Goal: Task Accomplishment & Management: Use online tool/utility

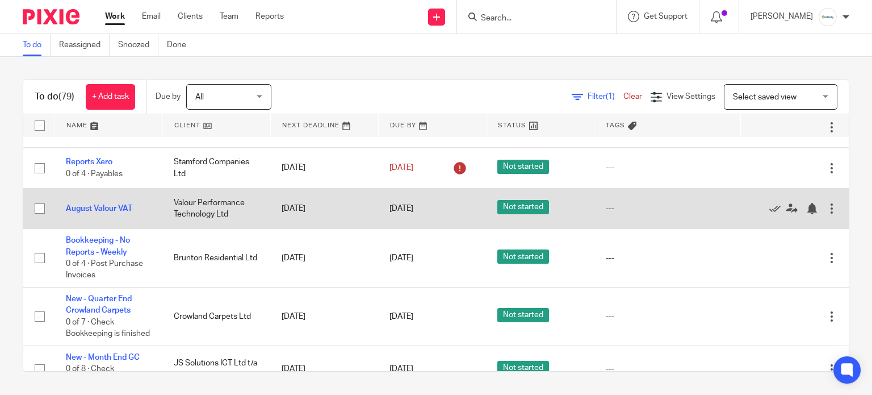
scroll to position [378, 0]
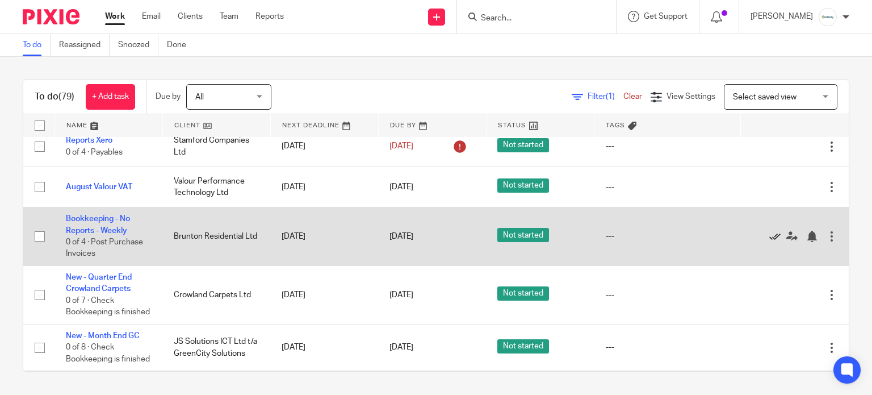
click at [769, 242] on icon at bounding box center [774, 235] width 11 height 11
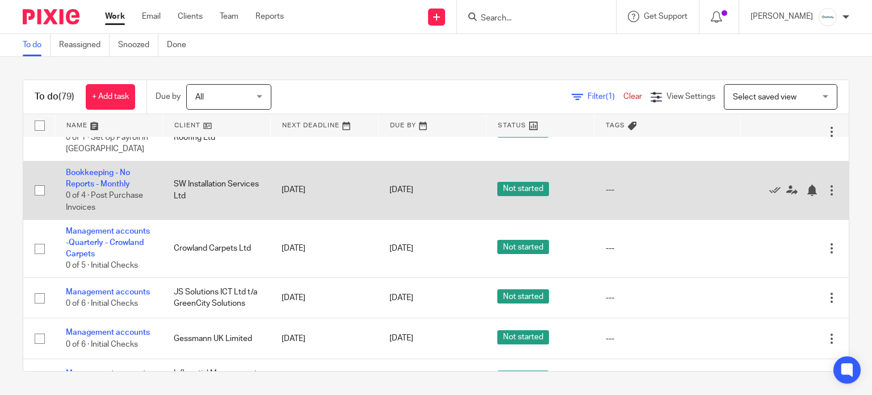
scroll to position [984, 0]
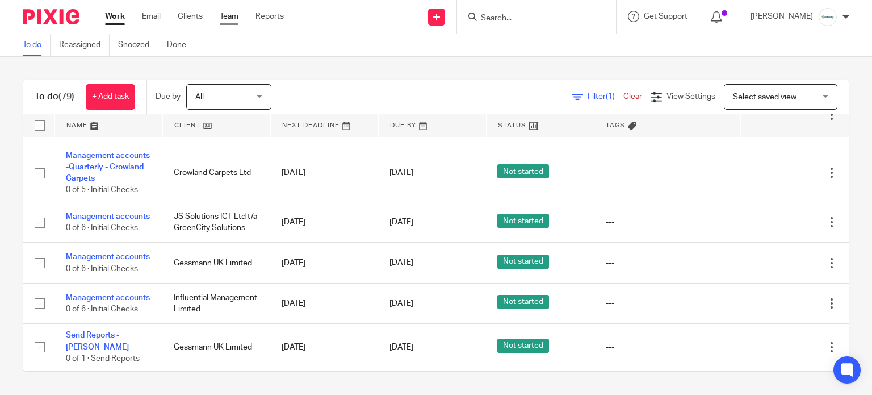
click at [236, 20] on link "Team" at bounding box center [229, 16] width 19 height 11
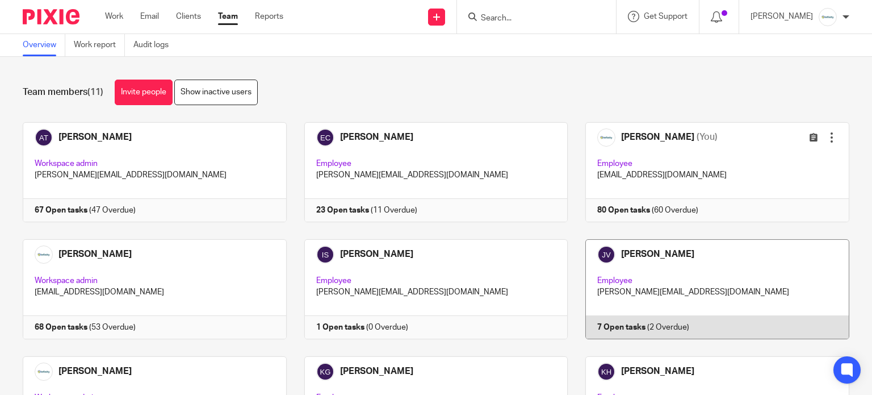
click at [655, 290] on link at bounding box center [709, 289] width 282 height 100
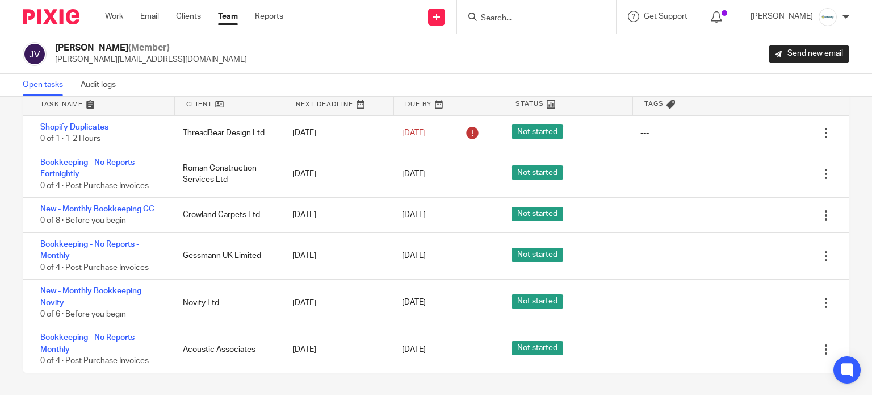
click at [233, 15] on link "Team" at bounding box center [228, 16] width 20 height 11
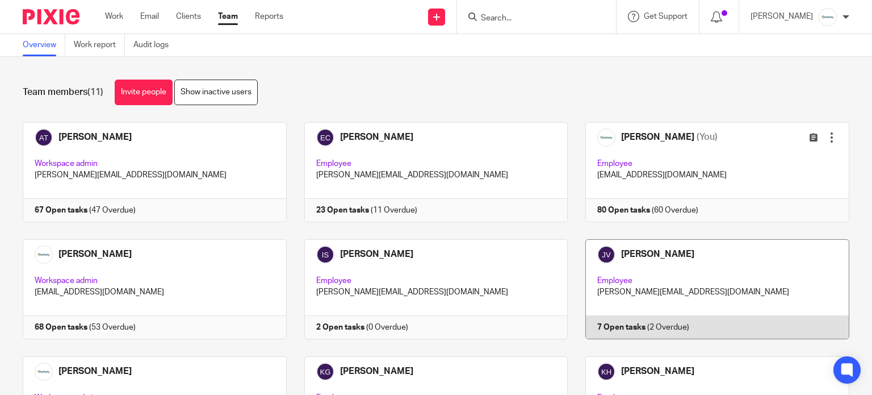
click at [693, 274] on link at bounding box center [709, 289] width 282 height 100
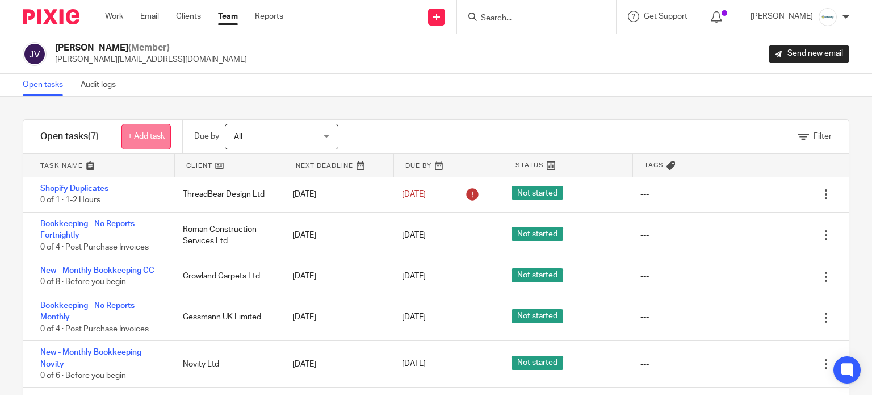
click at [157, 131] on link "+ Add task" at bounding box center [145, 137] width 49 height 26
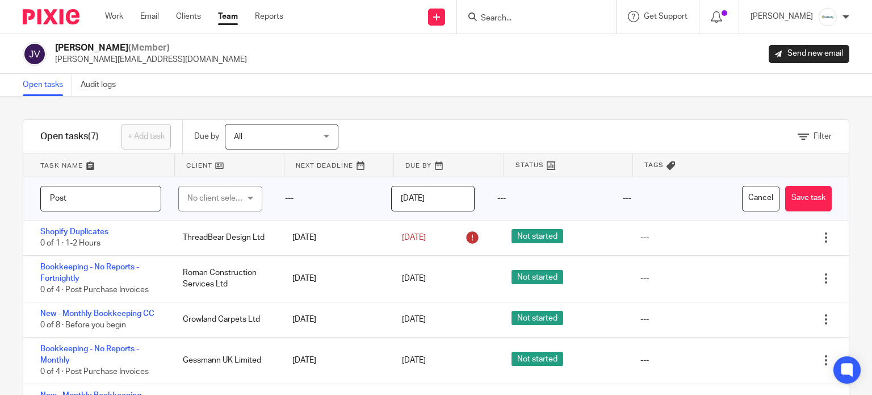
type input "Post"
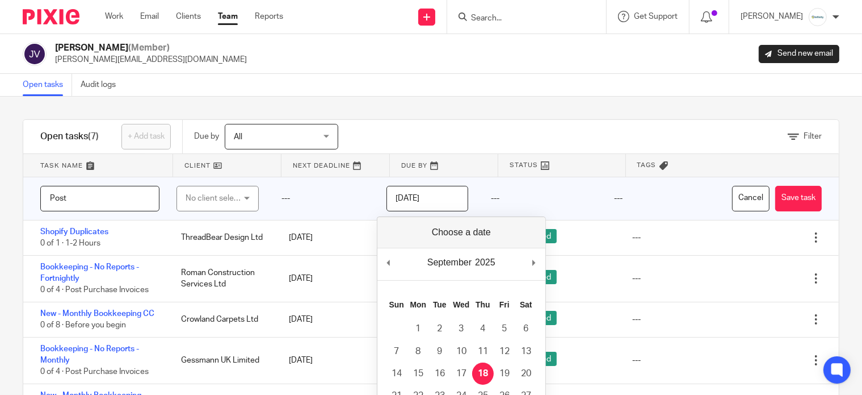
click at [441, 207] on input "[DATE]" at bounding box center [428, 199] width 82 height 26
type input "2025-09-19"
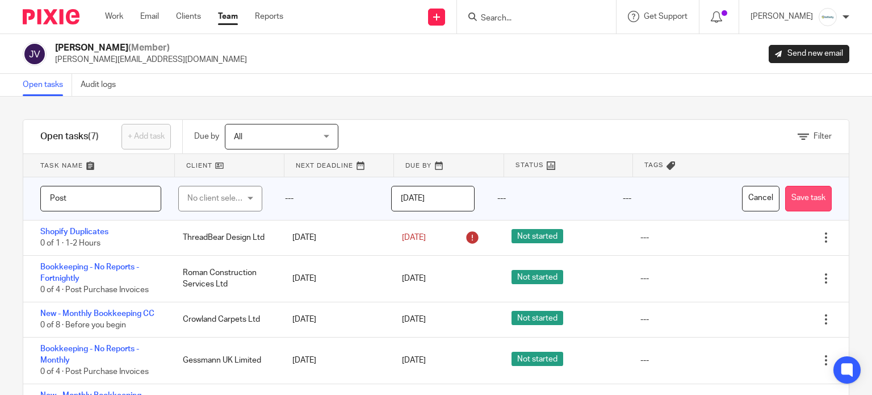
click at [795, 192] on button "Save task" at bounding box center [808, 199] width 47 height 26
